Goal: Transaction & Acquisition: Obtain resource

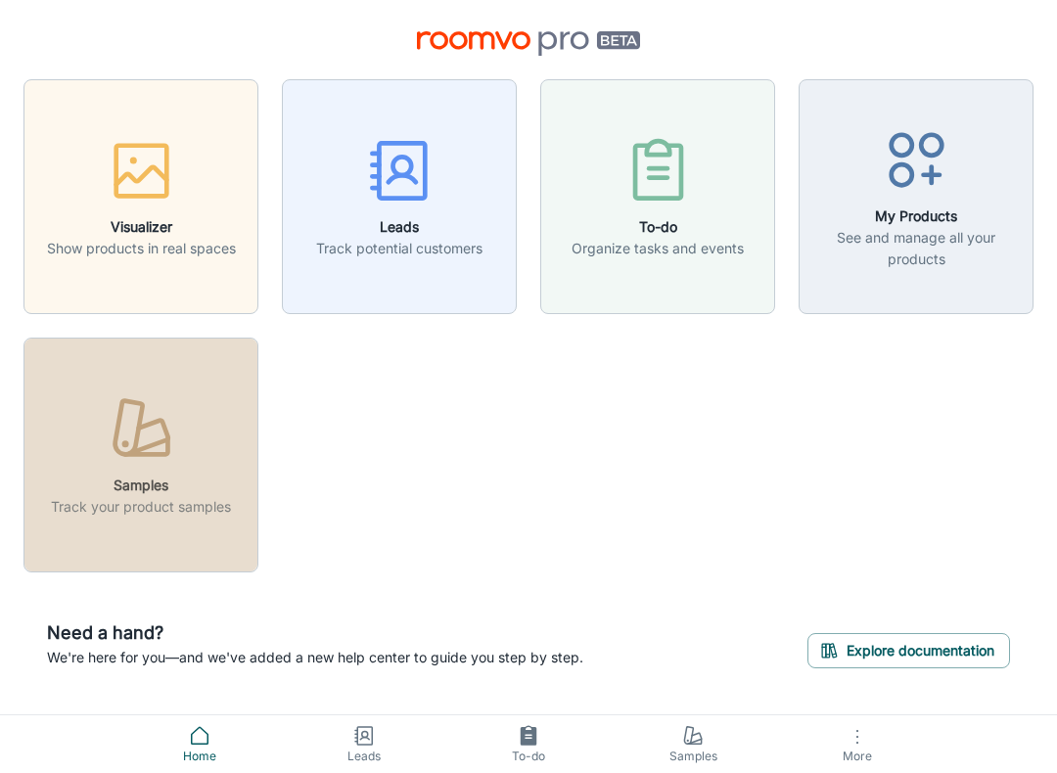
click at [160, 455] on icon "button" at bounding box center [146, 447] width 42 height 16
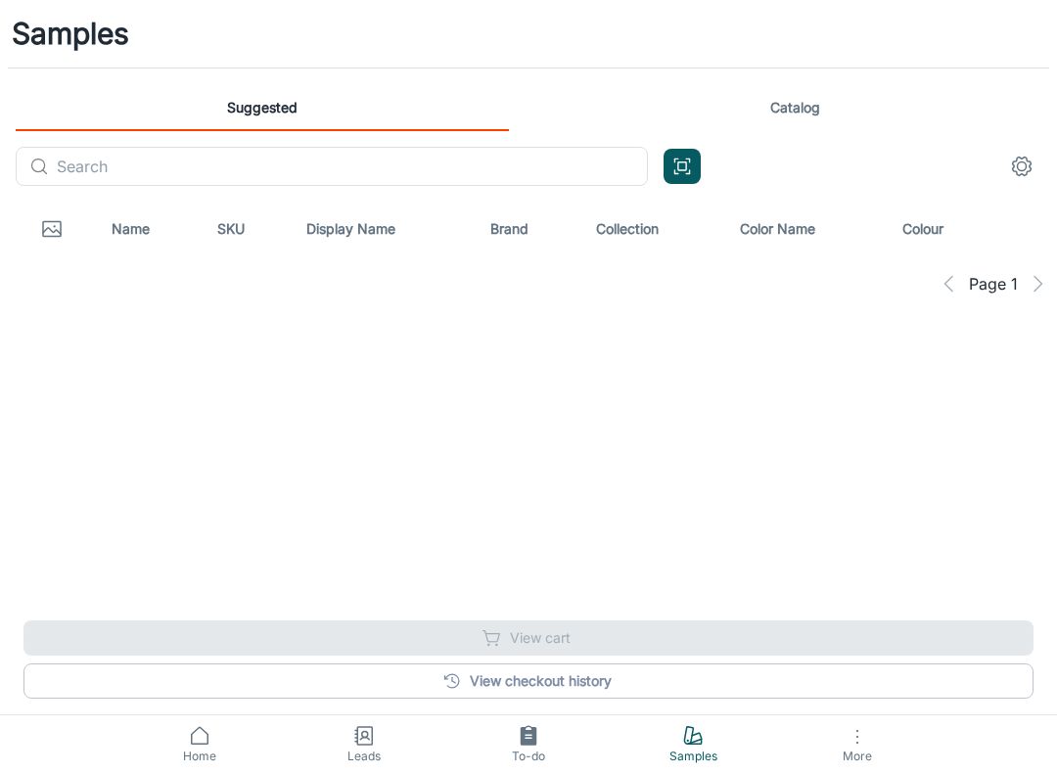
click at [688, 171] on icon "Open QR code scanner" at bounding box center [682, 166] width 22 height 23
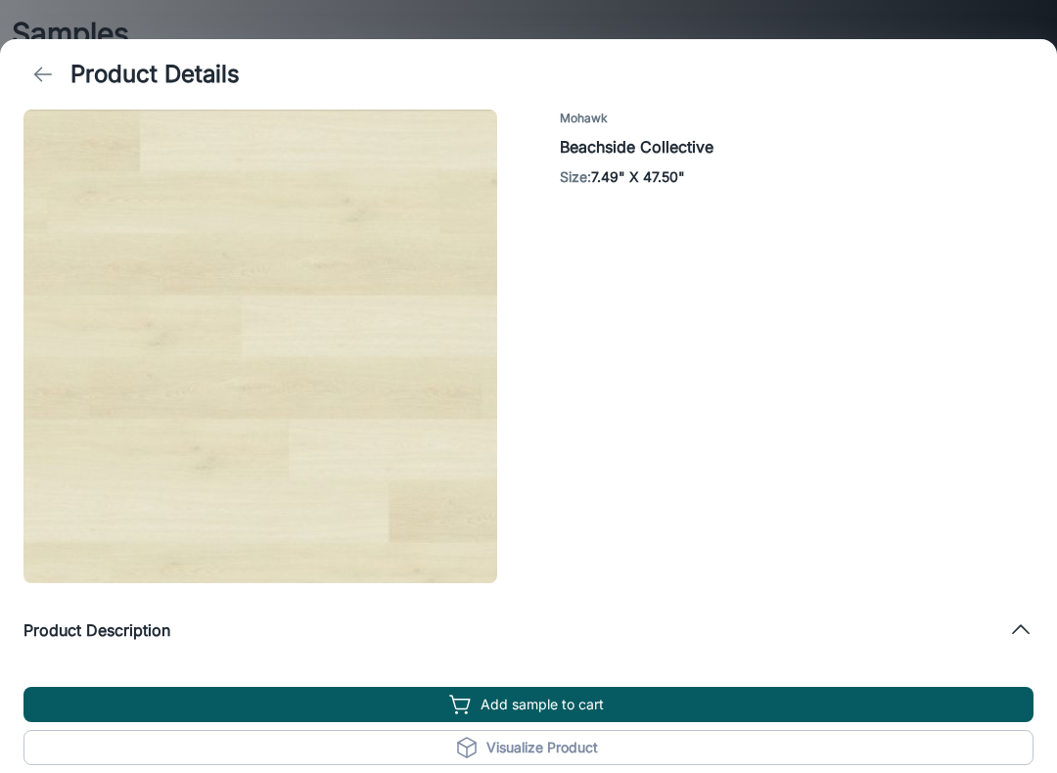
click at [569, 701] on button "Add sample to cart" at bounding box center [528, 704] width 1010 height 35
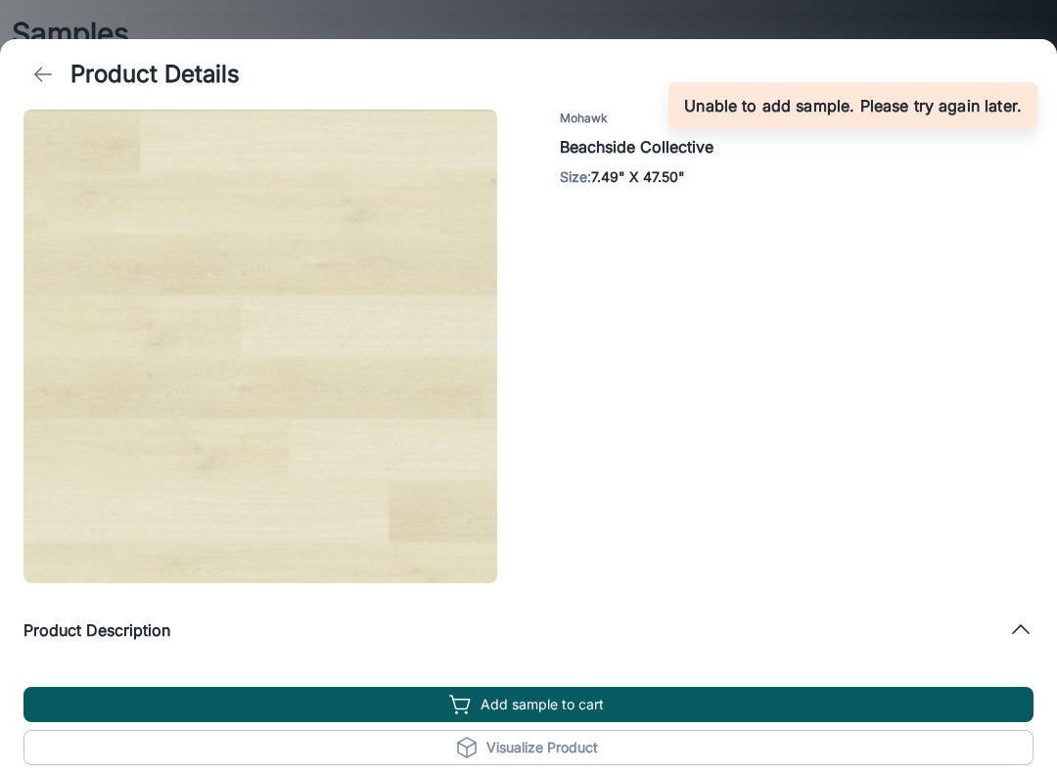
click at [37, 64] on icon "back" at bounding box center [42, 74] width 23 height 23
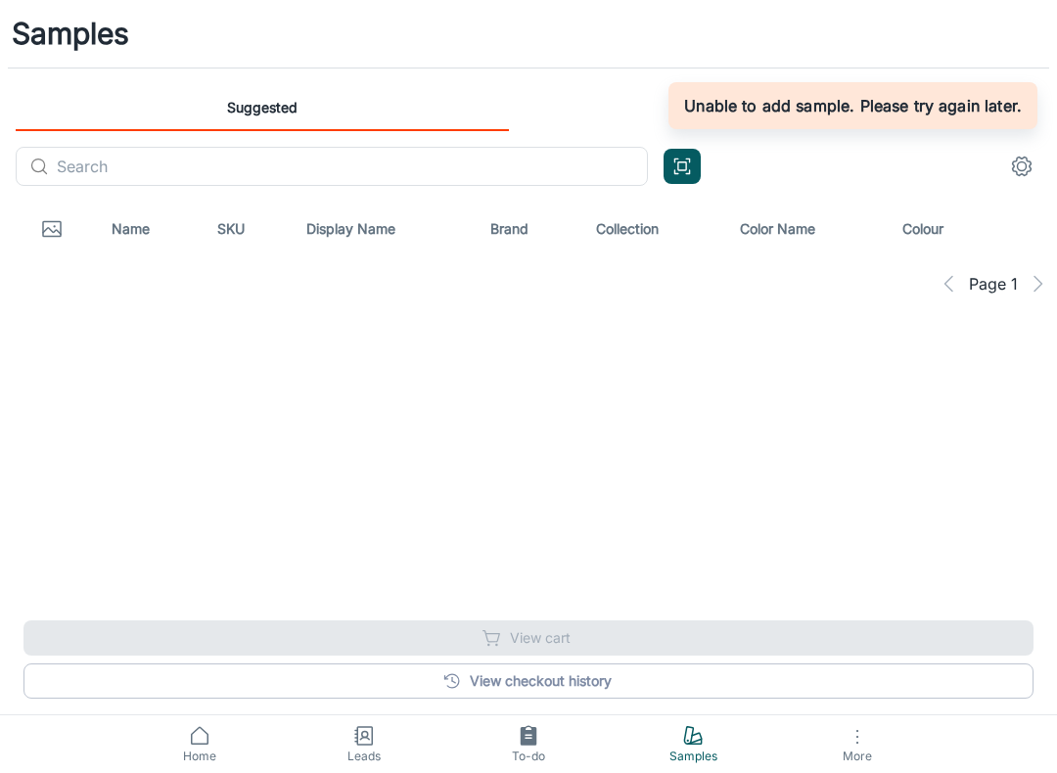
click at [676, 165] on icon "Open QR code scanner" at bounding box center [682, 166] width 22 height 23
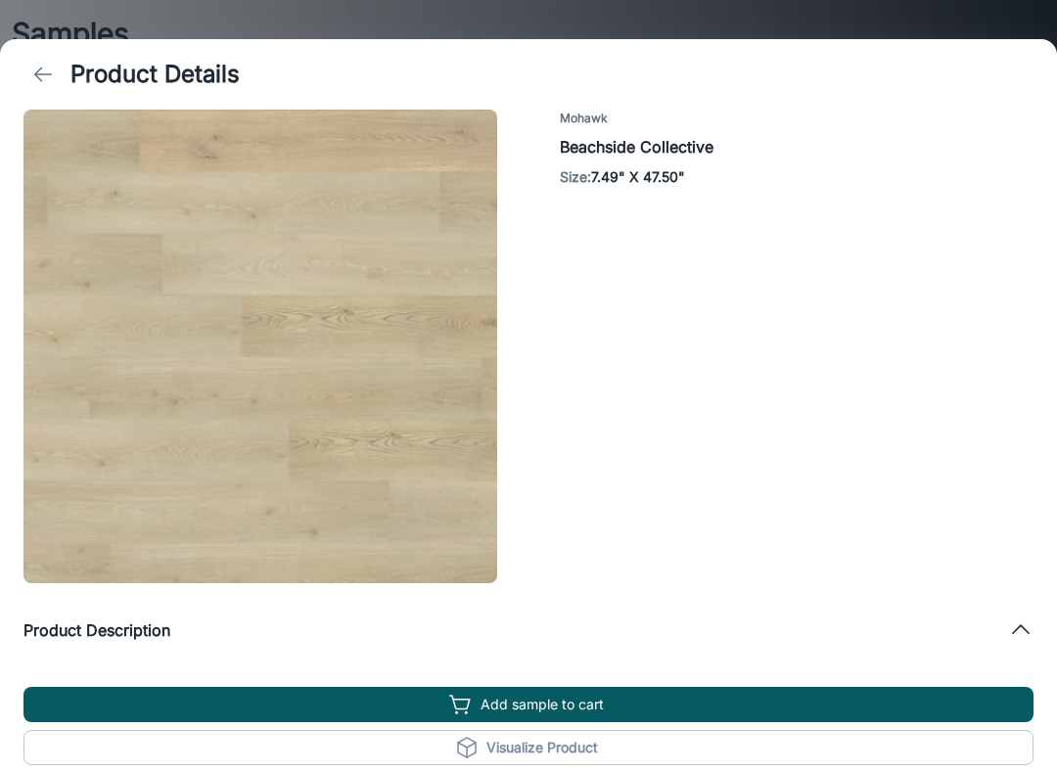
click at [51, 78] on icon "back" at bounding box center [42, 74] width 23 height 23
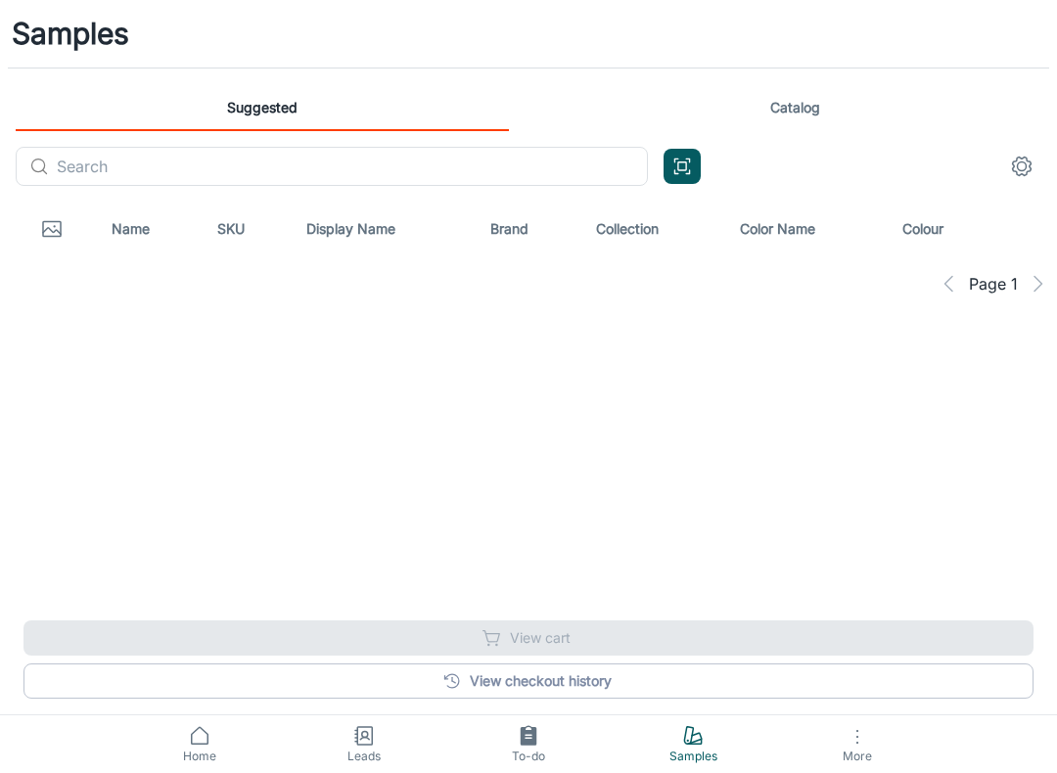
click at [682, 173] on icon "Open QR code scanner" at bounding box center [682, 166] width 22 height 23
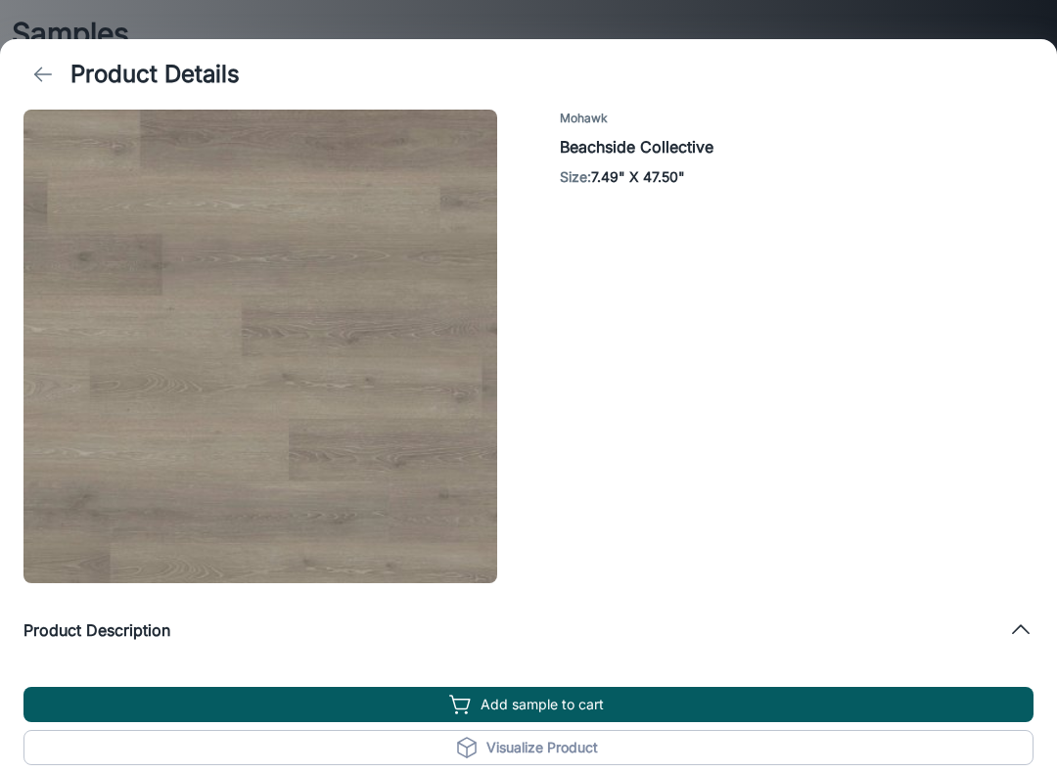
click at [1027, 630] on polyline at bounding box center [1021, 629] width 16 height 8
click at [1019, 612] on icon at bounding box center [1020, 606] width 25 height 25
click at [1019, 616] on div "Product Description" at bounding box center [528, 630] width 1010 height 63
click at [1017, 611] on icon at bounding box center [1020, 606] width 25 height 25
click at [1023, 634] on icon at bounding box center [1020, 629] width 25 height 25
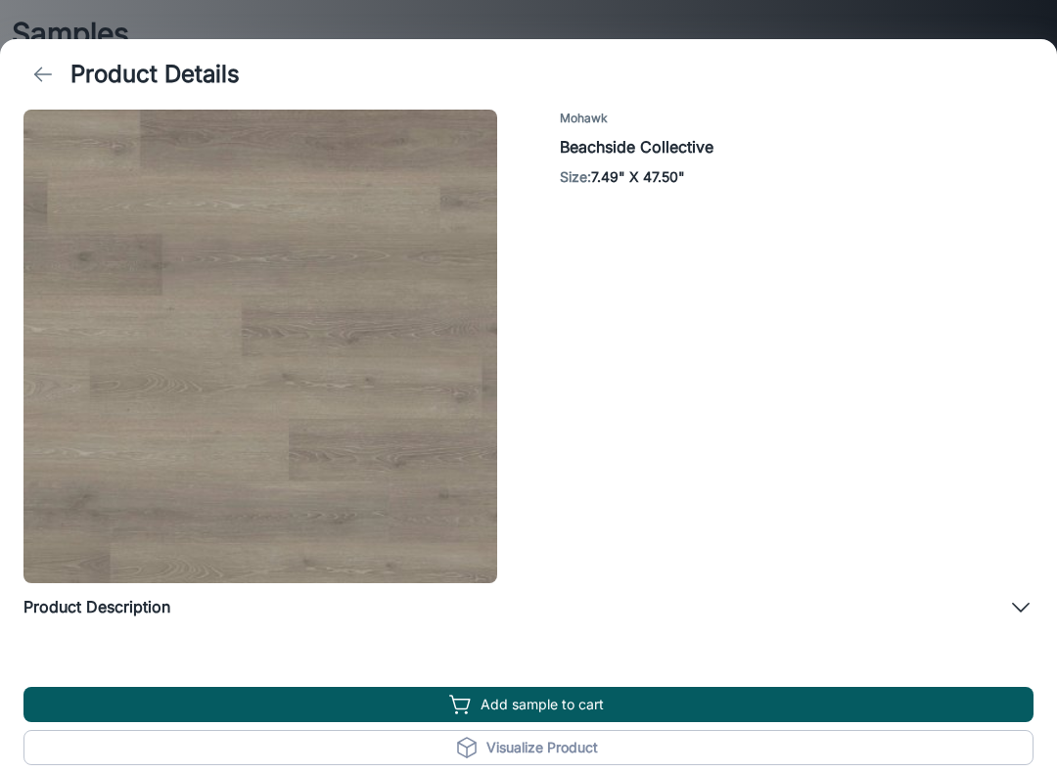
click at [134, 617] on h6 "Product Description" at bounding box center [96, 606] width 147 height 23
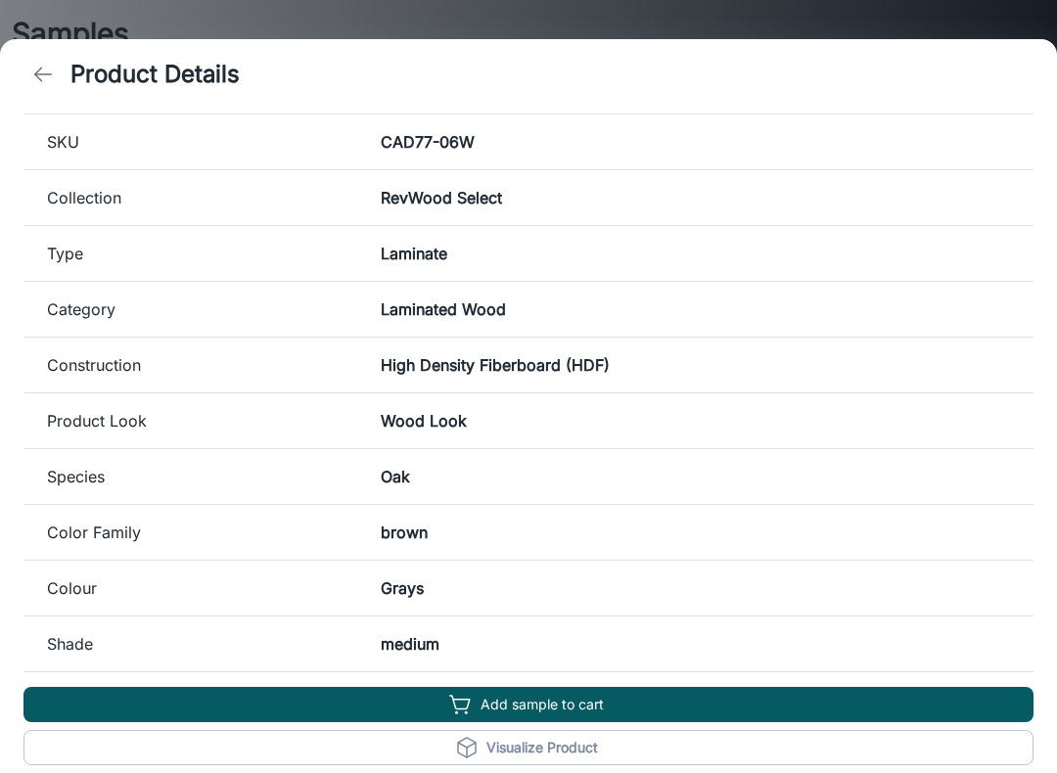
scroll to position [614, 0]
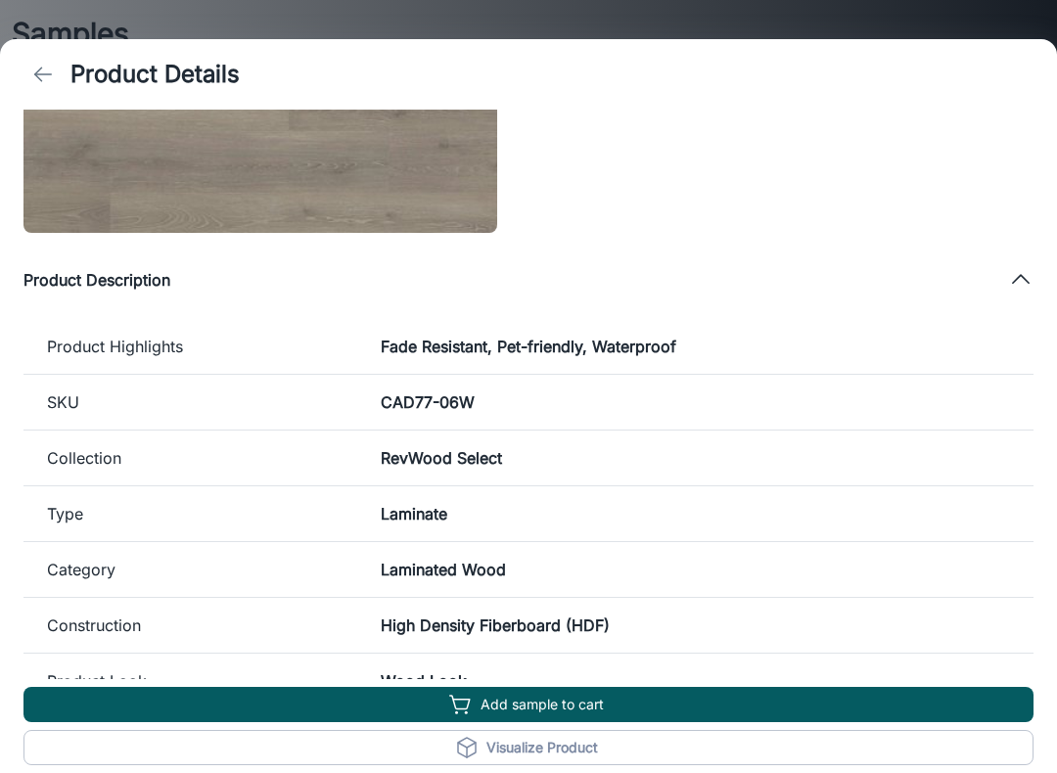
click at [81, 95] on div "Product Details" at bounding box center [528, 74] width 1057 height 70
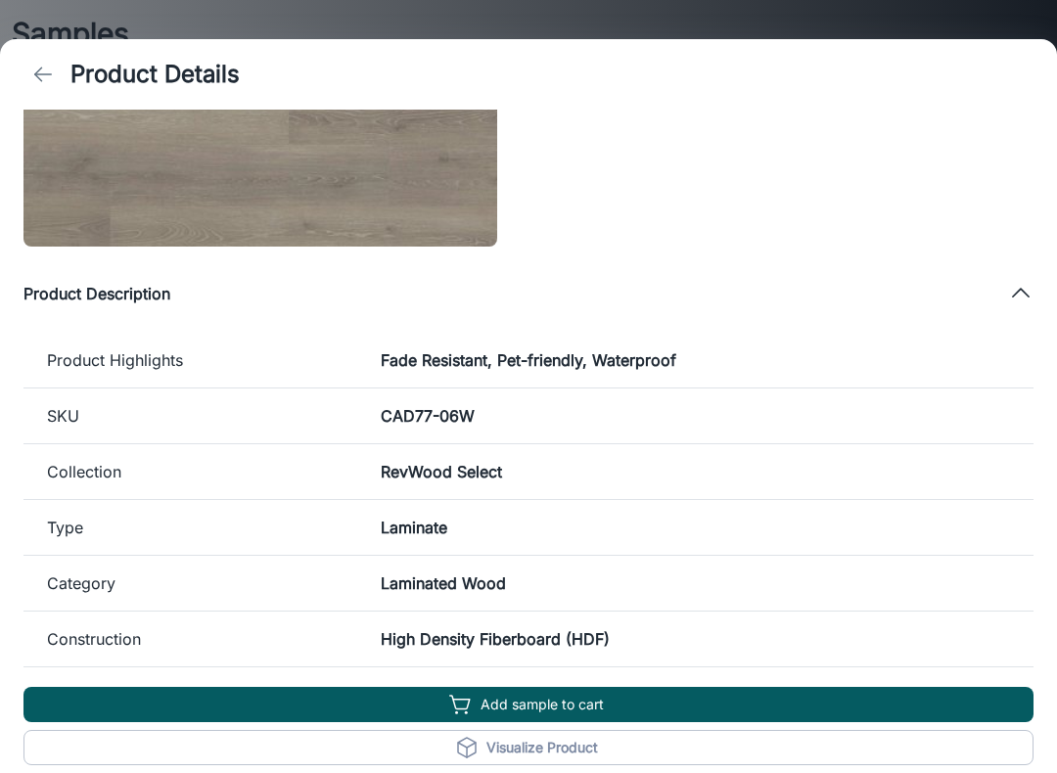
click at [37, 81] on icon "back" at bounding box center [42, 74] width 23 height 23
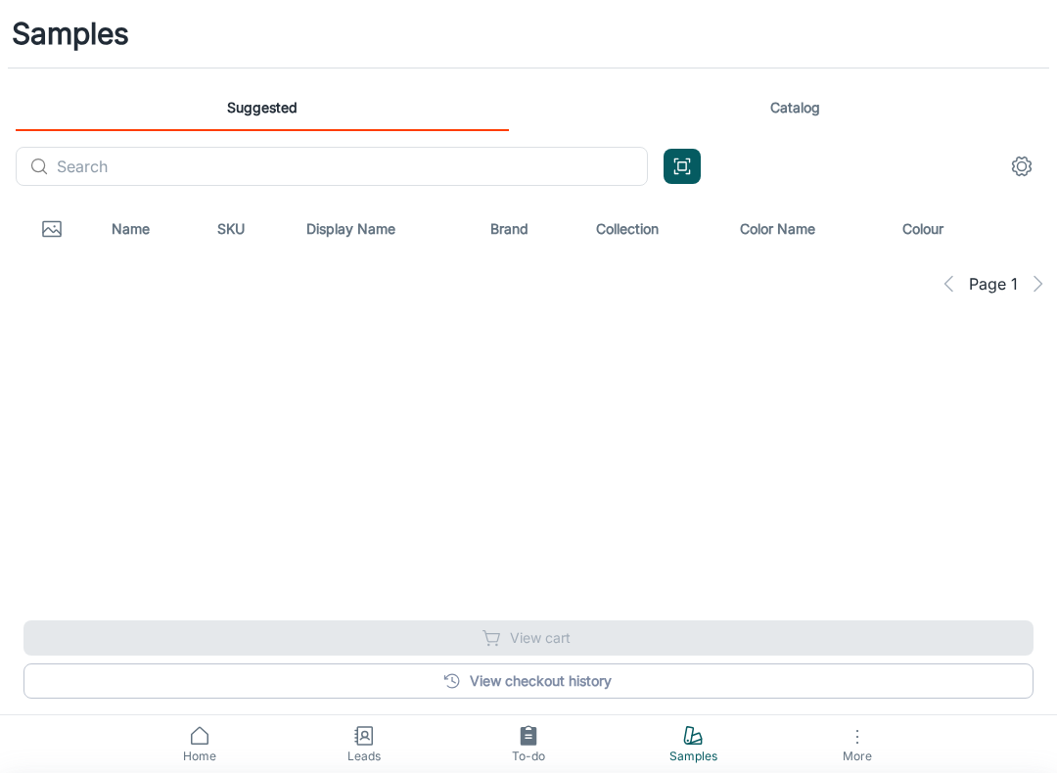
scroll to position [336, 0]
